Goal: Find contact information: Find contact information

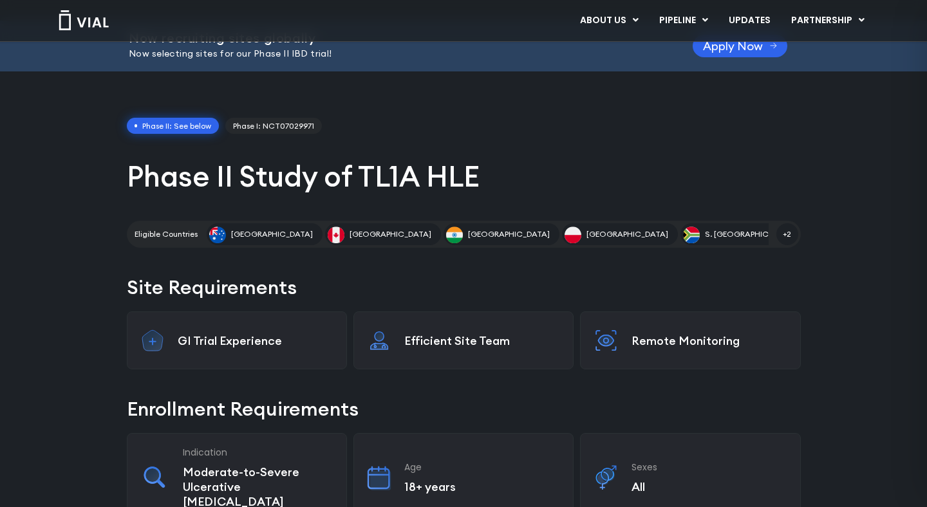
scroll to position [59, 0]
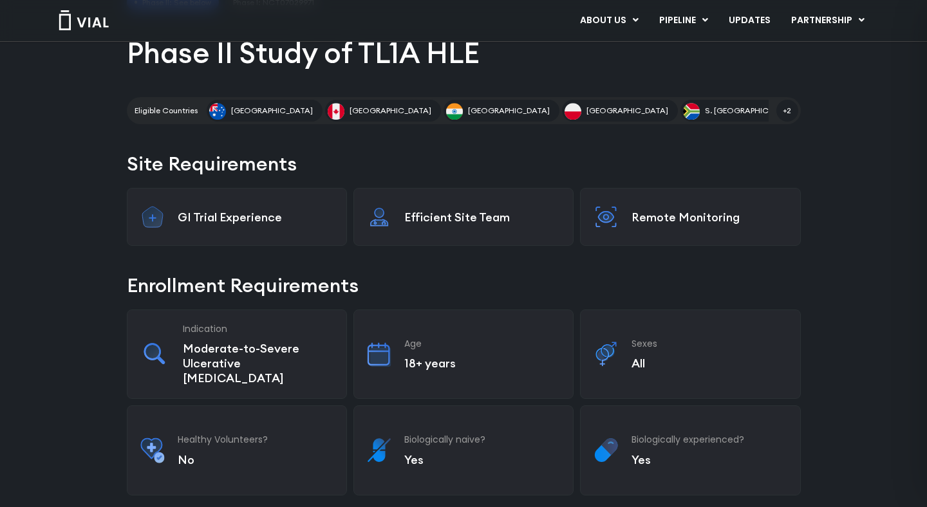
scroll to position [0, 0]
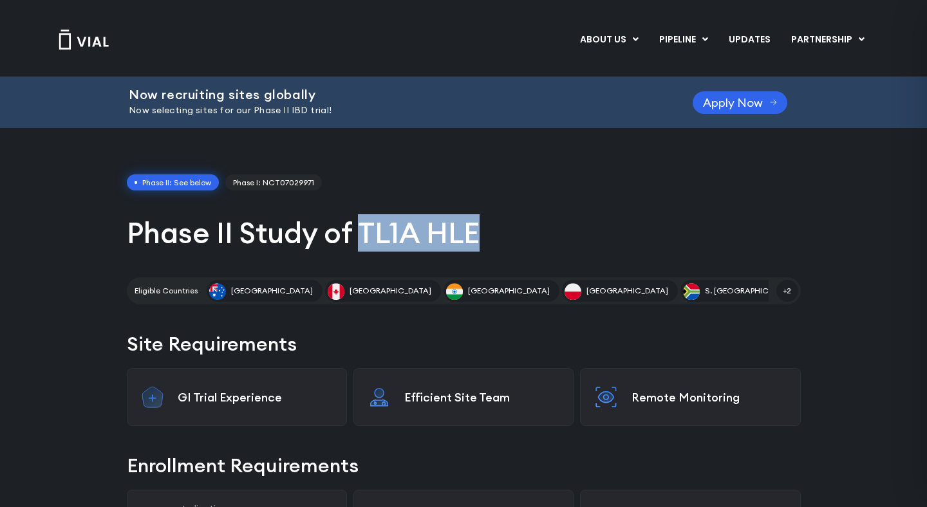
drag, startPoint x: 517, startPoint y: 239, endPoint x: 362, endPoint y: 247, distance: 155.3
click at [362, 247] on h1 "Phase II Study of TL1A HLE" at bounding box center [464, 232] width 674 height 37
copy h1 "TL1A HLE"
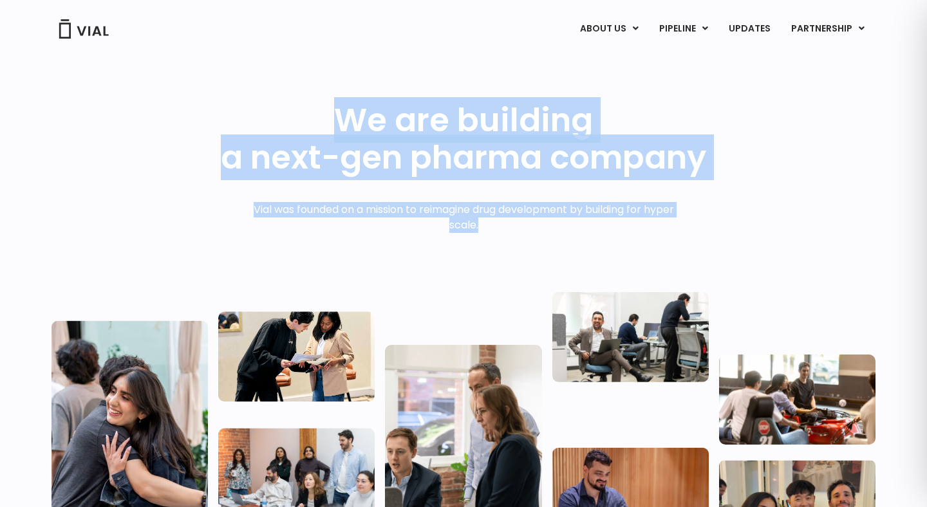
drag, startPoint x: 348, startPoint y: 111, endPoint x: 567, endPoint y: 225, distance: 246.4
click at [567, 225] on div "We are building a next-gen pharma company Vial was founded on a mission to reim…" at bounding box center [463, 317] width 824 height 430
copy div "We are building a next-gen pharma company Vial was founded on a mission to reim…"
